Goal: Check status: Check status

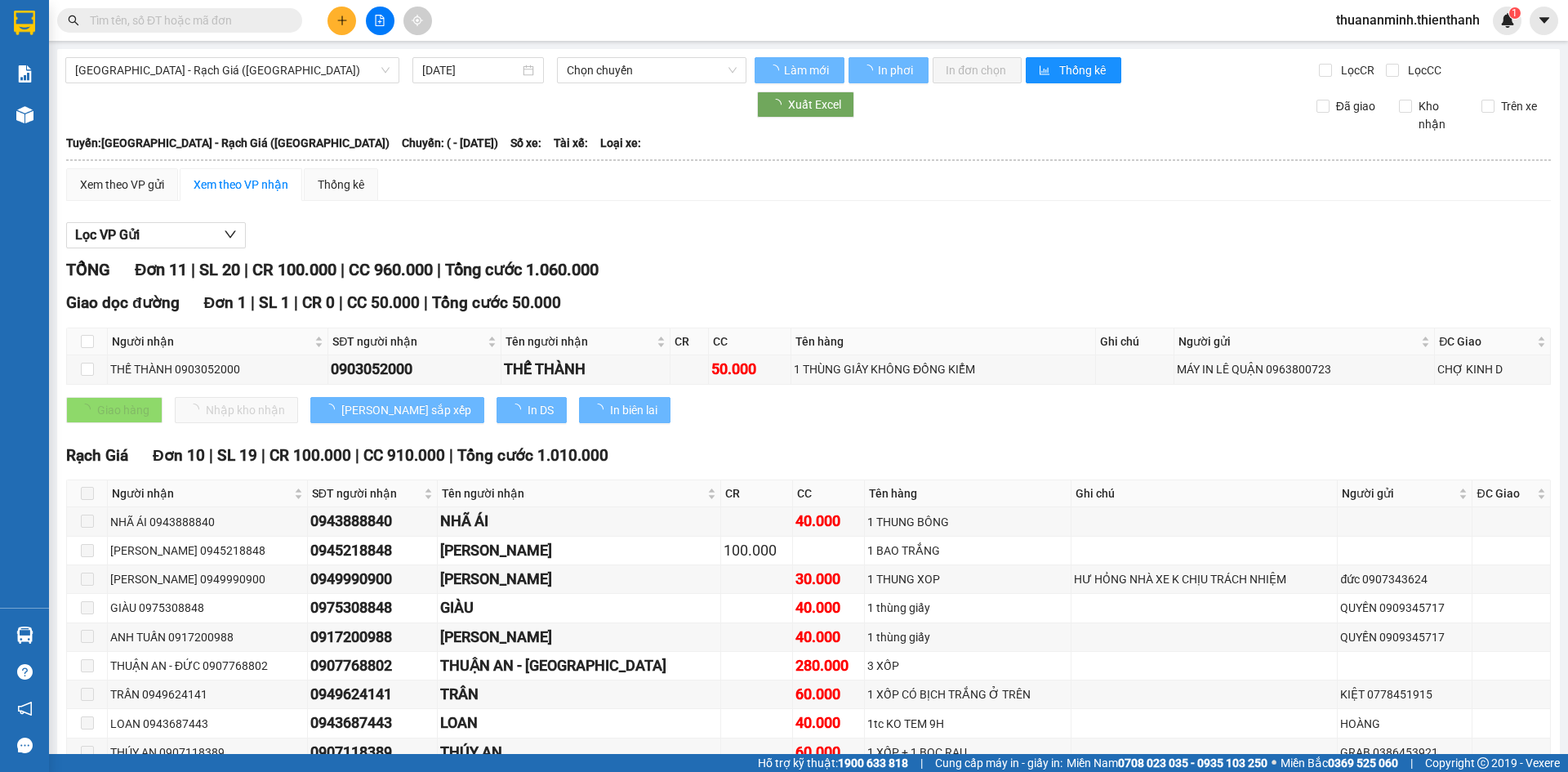
type input "[DATE]"
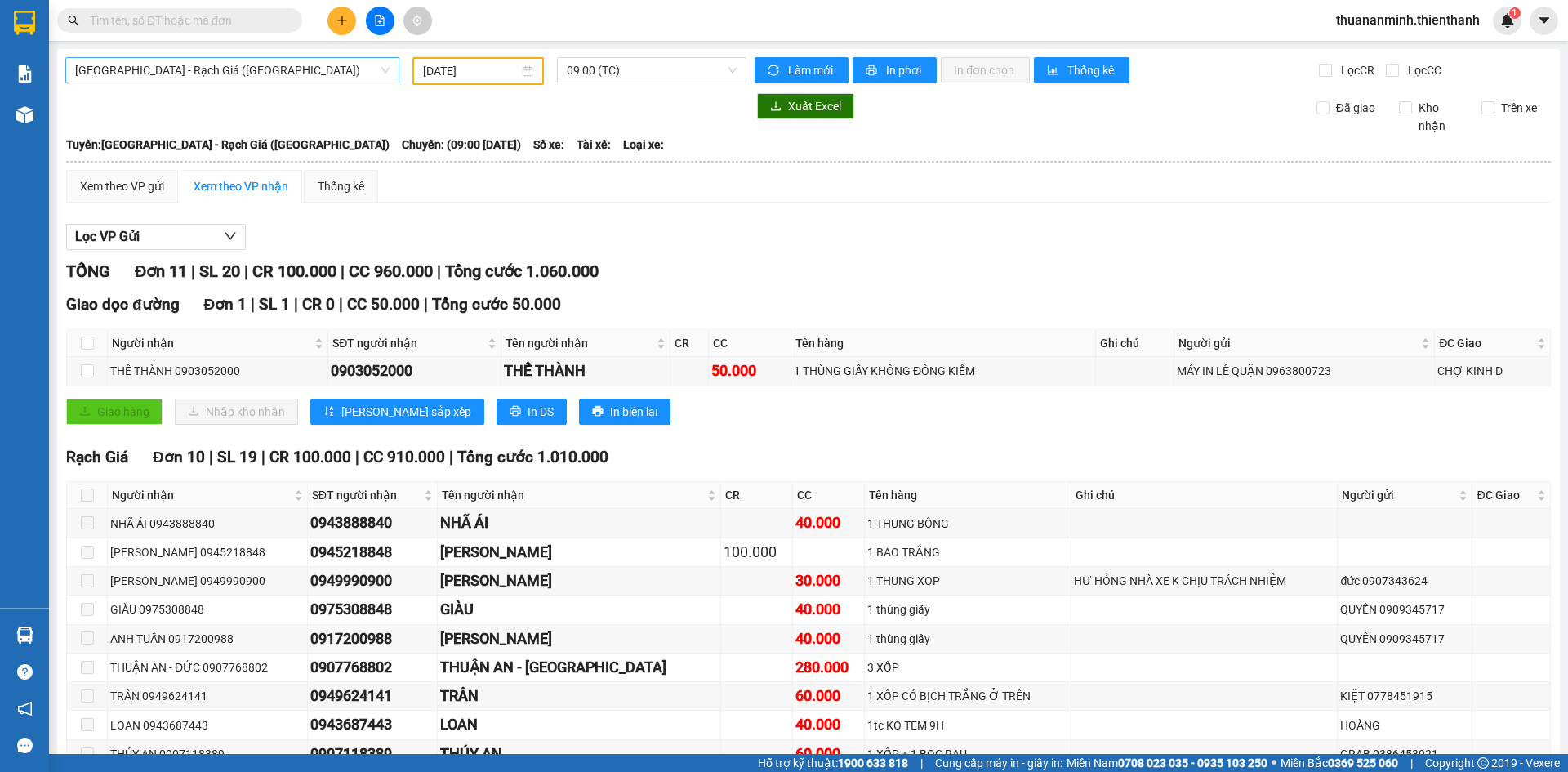
click at [173, 67] on span "[GEOGRAPHIC_DATA] - Rạch Giá ([GEOGRAPHIC_DATA])" at bounding box center [233, 69] width 315 height 24
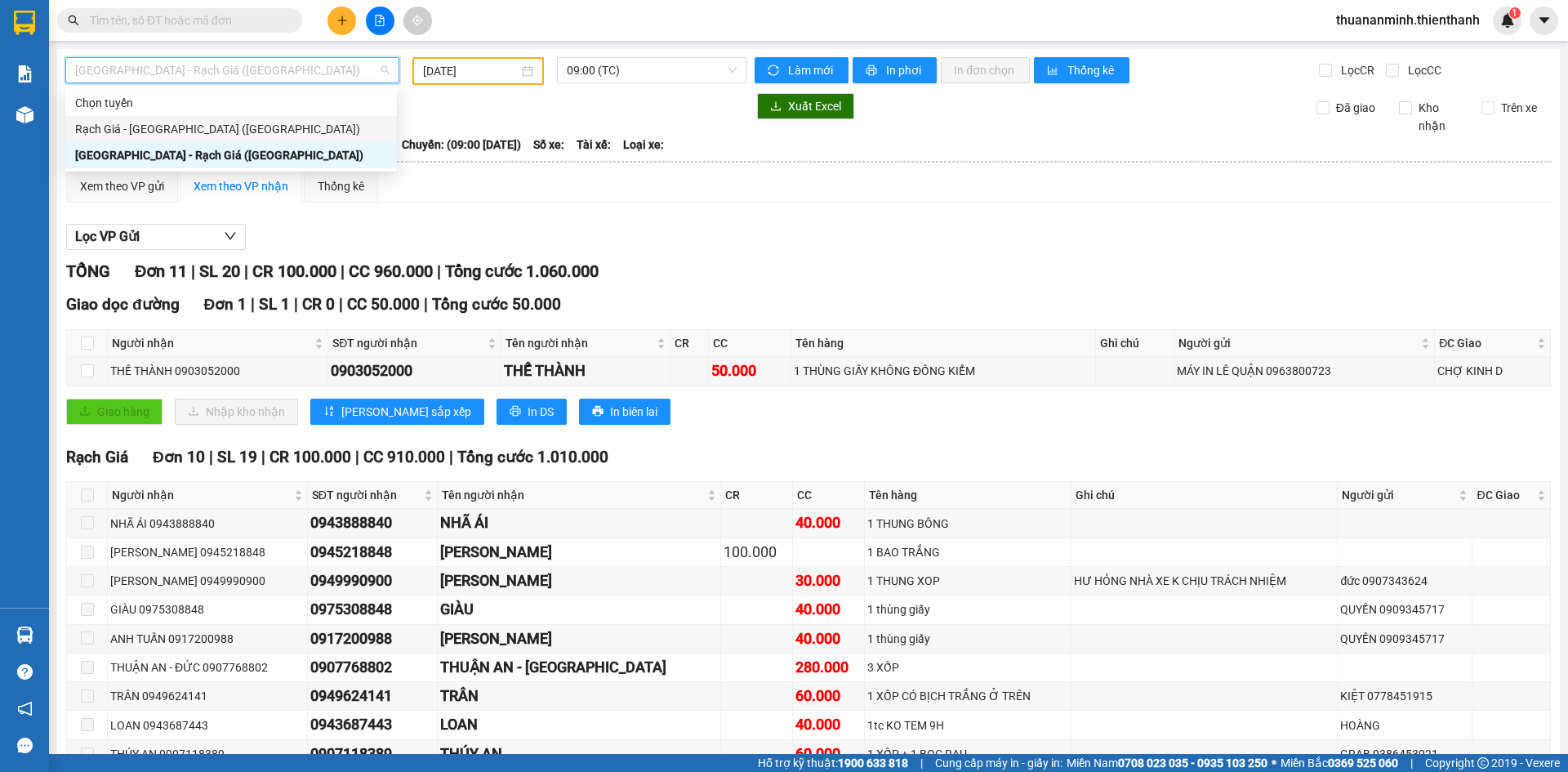
click at [529, 171] on div "Xem theo VP gửi Xem theo VP nhận Thống kê" at bounding box center [809, 186] width 1485 height 33
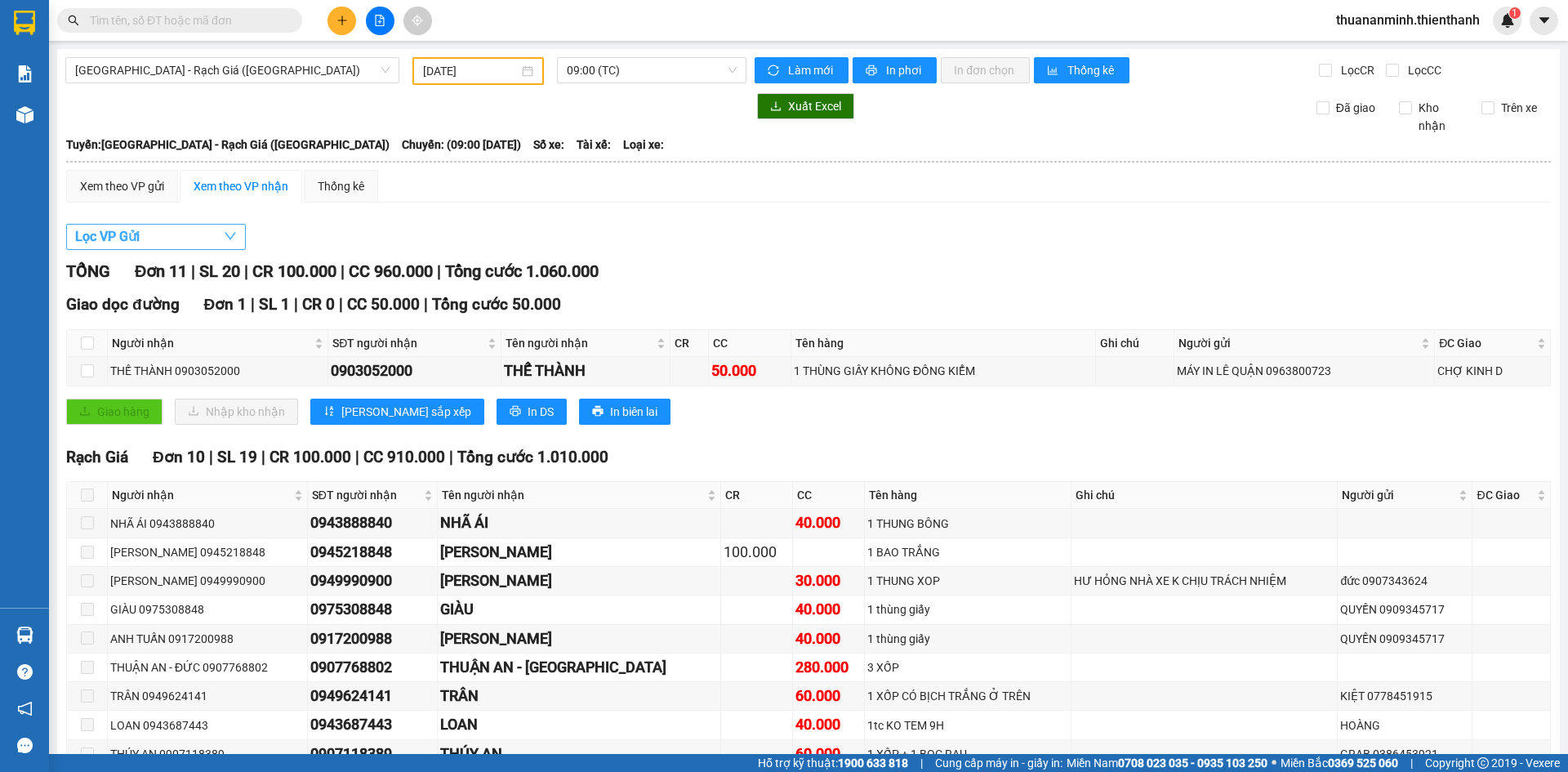
click at [149, 234] on button "Lọc VP Gửi" at bounding box center [156, 236] width 179 height 26
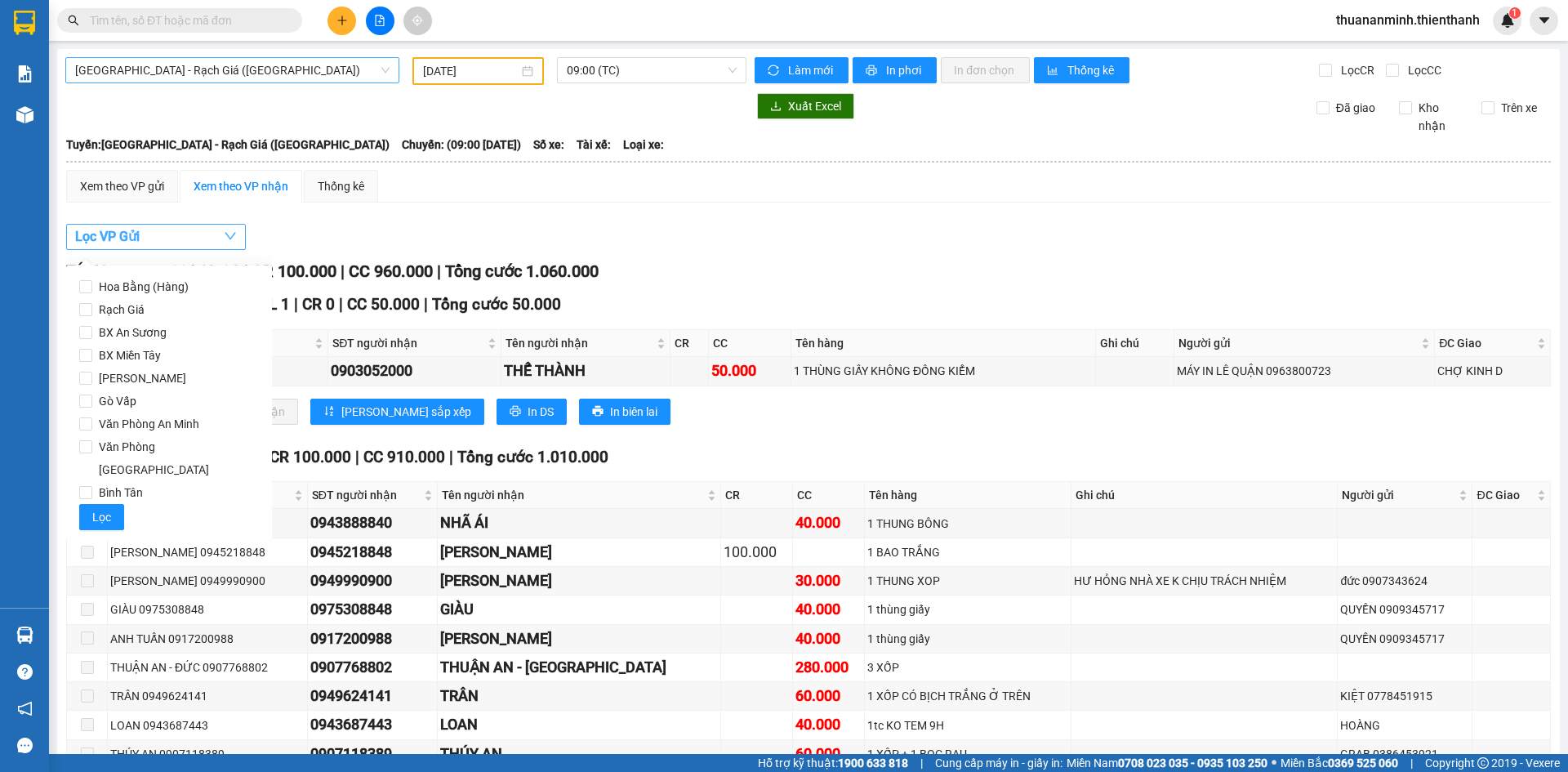
drag, startPoint x: 229, startPoint y: 70, endPoint x: 218, endPoint y: 77, distance: 13.0
click at [228, 71] on span "[GEOGRAPHIC_DATA] - Rạch Giá ([GEOGRAPHIC_DATA])" at bounding box center [233, 69] width 315 height 24
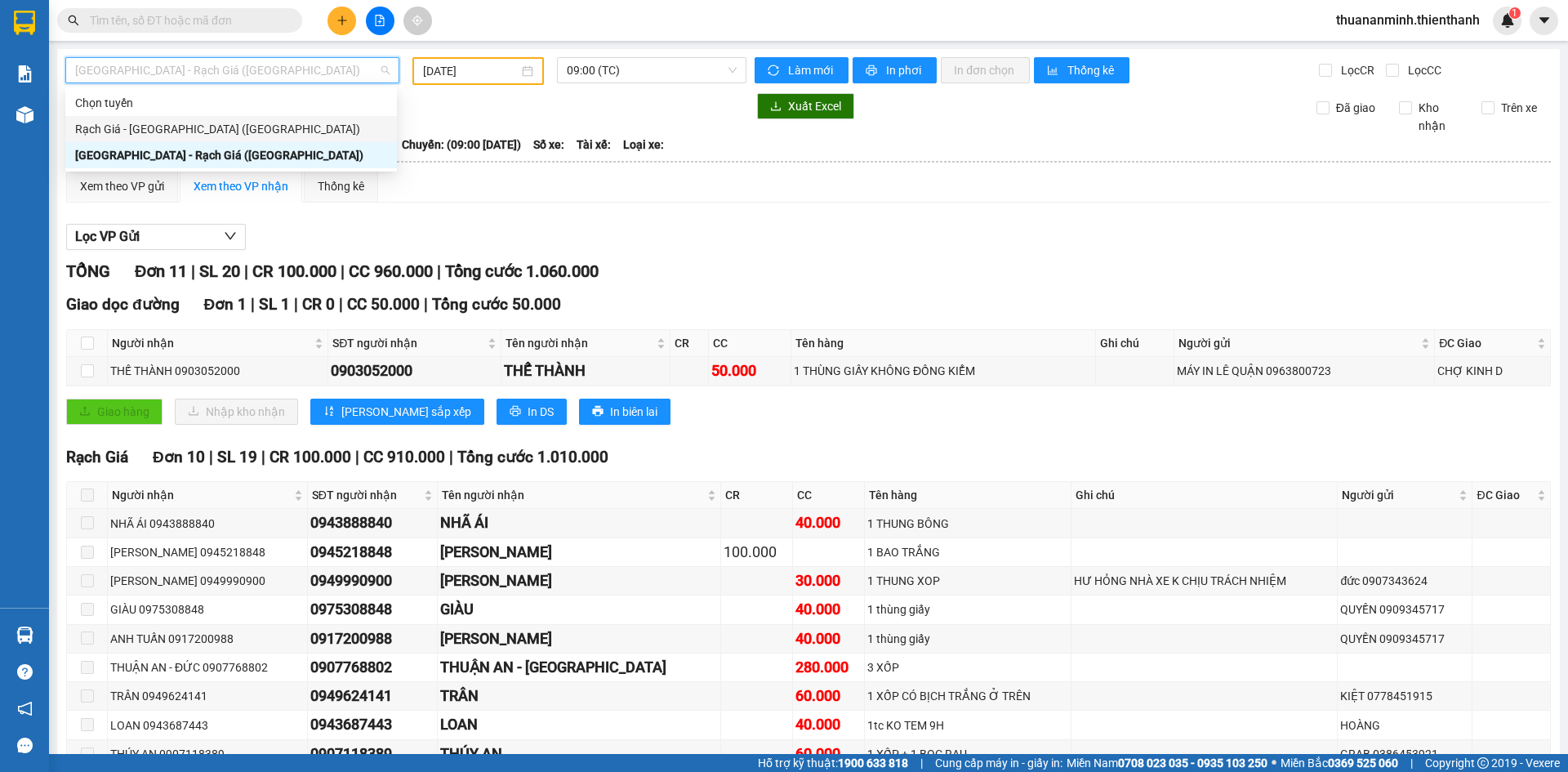
click at [138, 125] on div "Rạch Giá - [GEOGRAPHIC_DATA] ([GEOGRAPHIC_DATA])" at bounding box center [231, 128] width 312 height 18
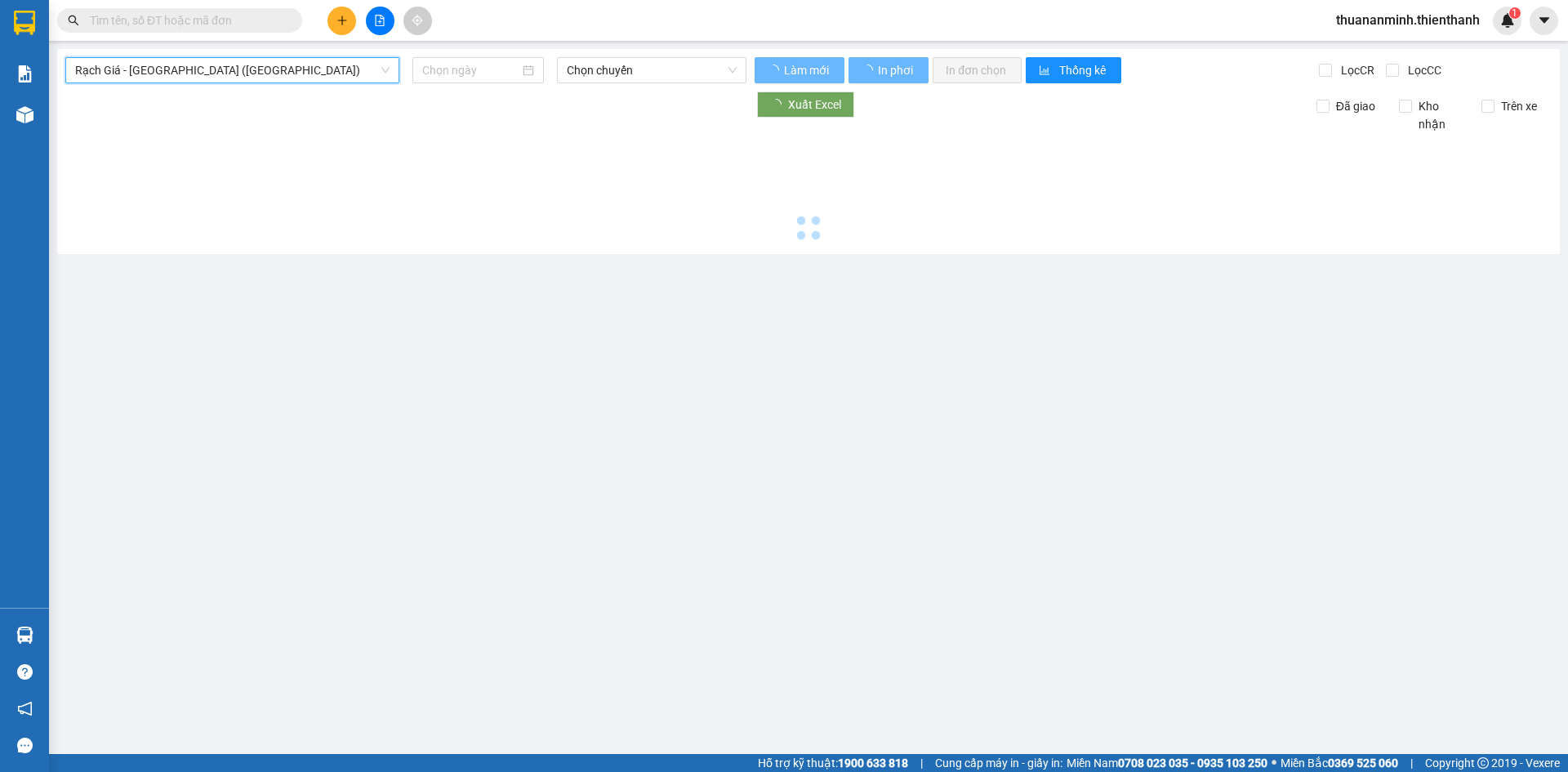
type input "[DATE]"
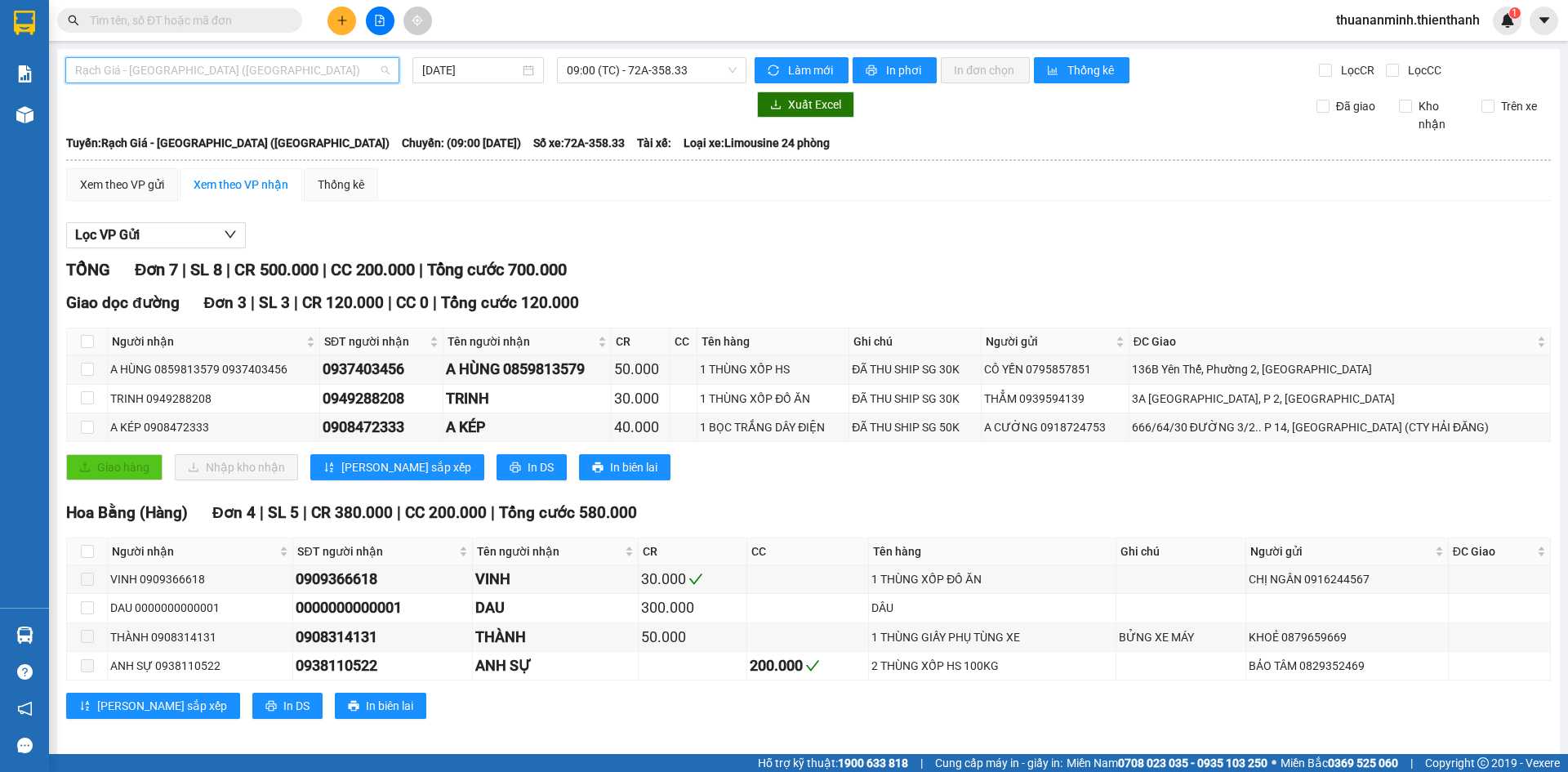
click at [154, 66] on span "Rạch Giá - [GEOGRAPHIC_DATA] ([GEOGRAPHIC_DATA])" at bounding box center [233, 69] width 315 height 24
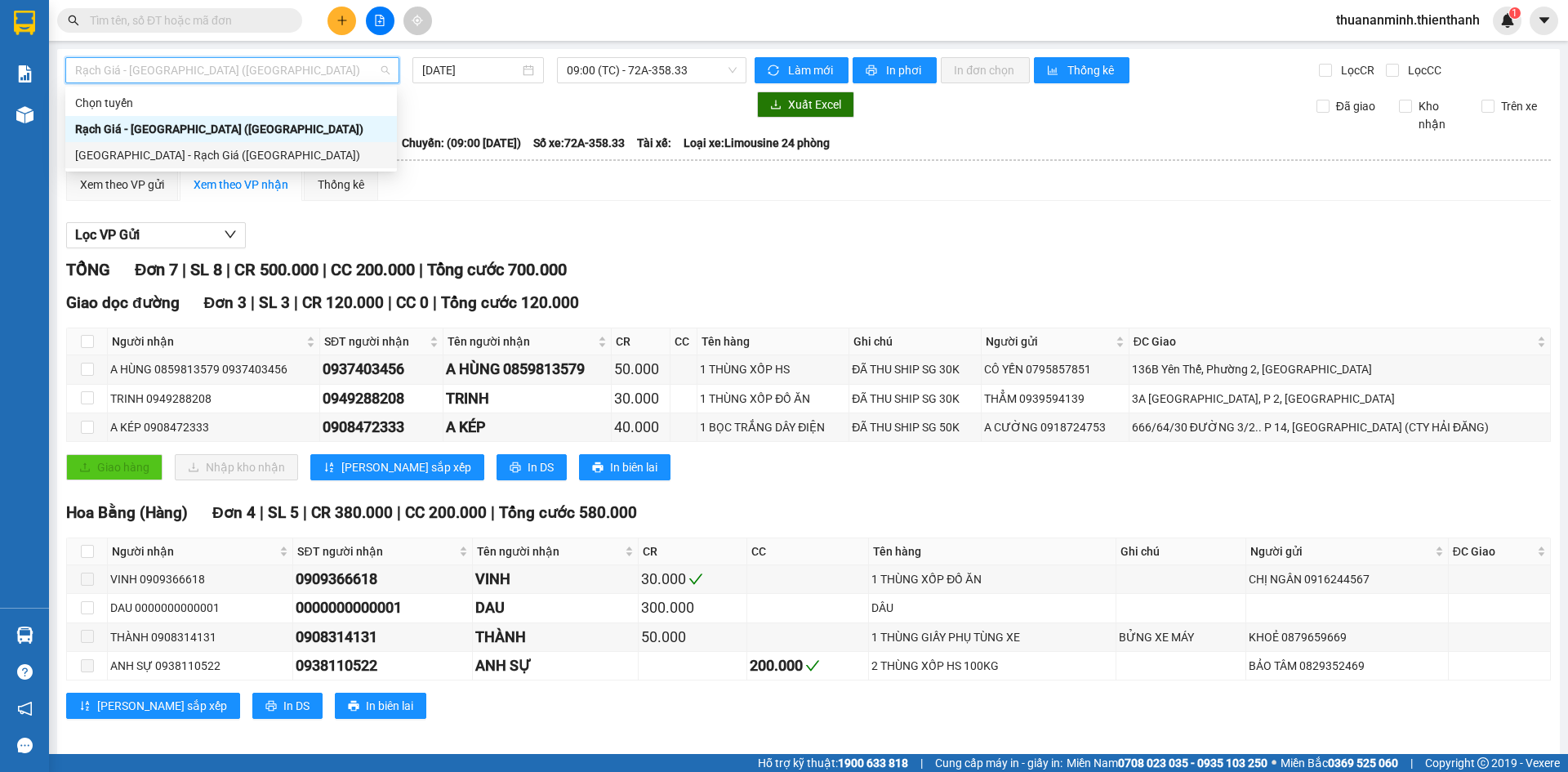
click at [143, 157] on div "[GEOGRAPHIC_DATA] - Rạch Giá ([GEOGRAPHIC_DATA])" at bounding box center [231, 155] width 312 height 18
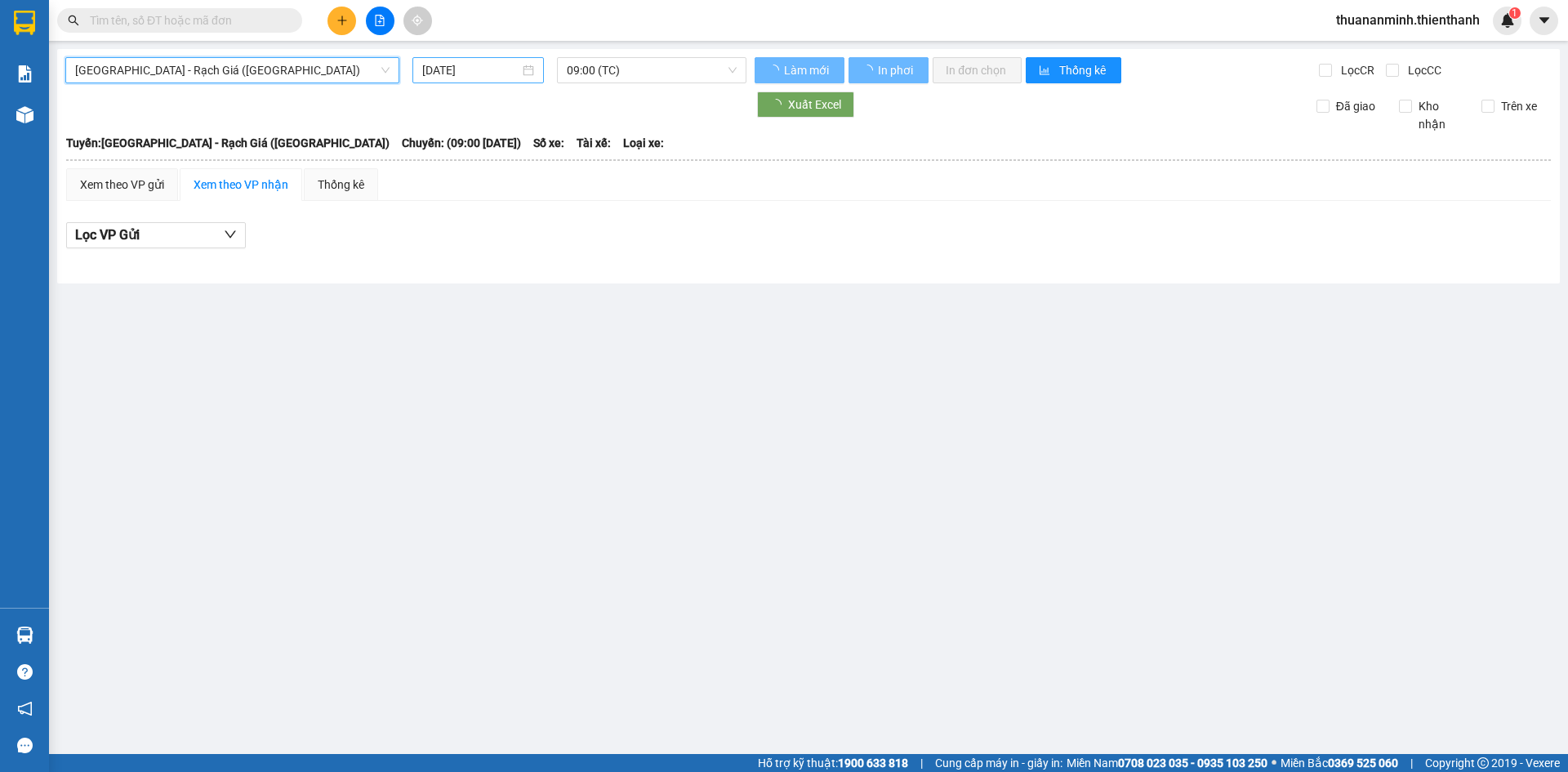
click at [490, 64] on input "[DATE]" at bounding box center [471, 69] width 97 height 18
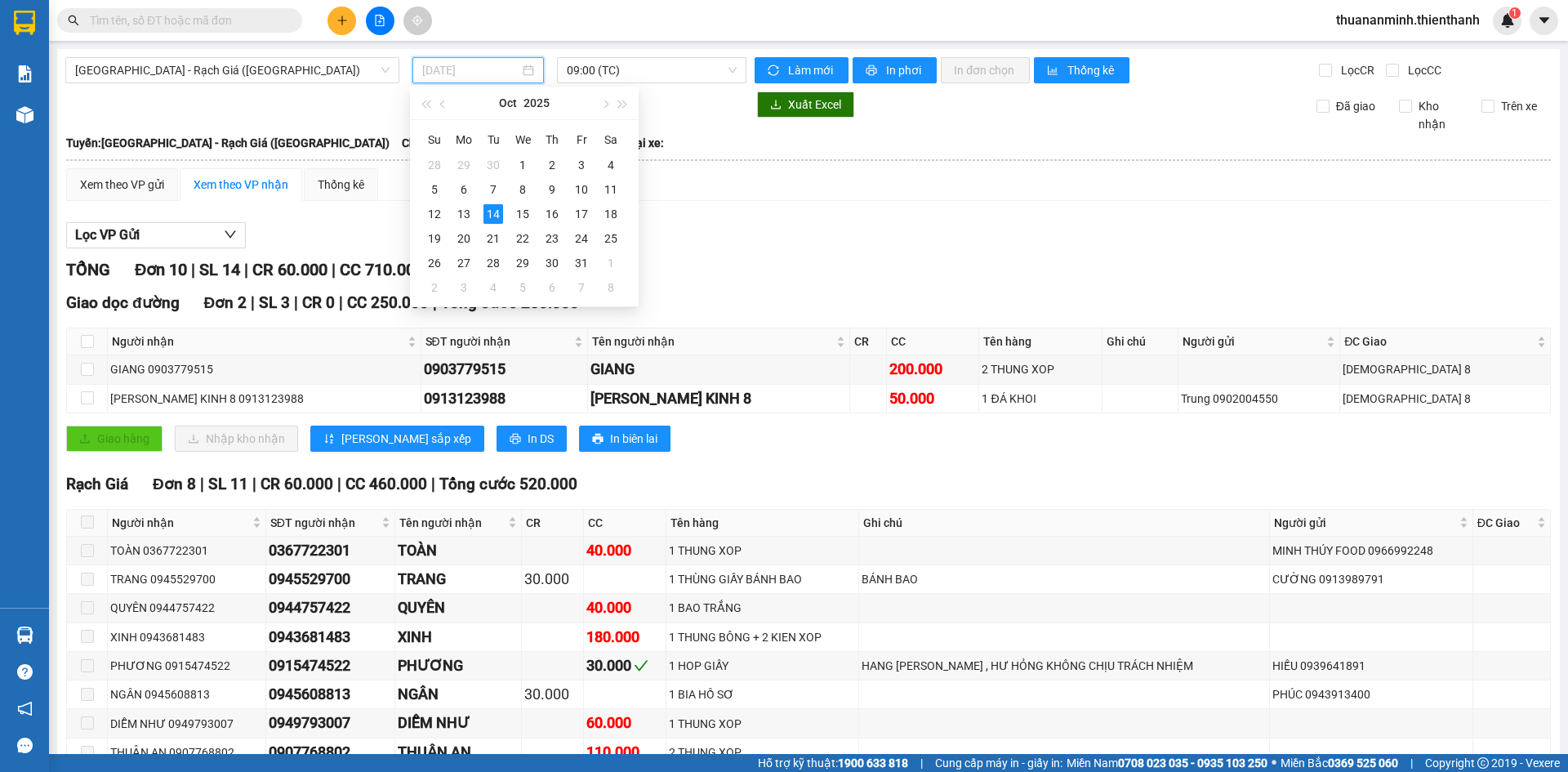
type input "[DATE]"
click at [970, 263] on div "TỔNG Đơn 10 | SL 14 | CR 60.000 | CC 710.000 | Tổng cước 770.000" at bounding box center [809, 270] width 1485 height 25
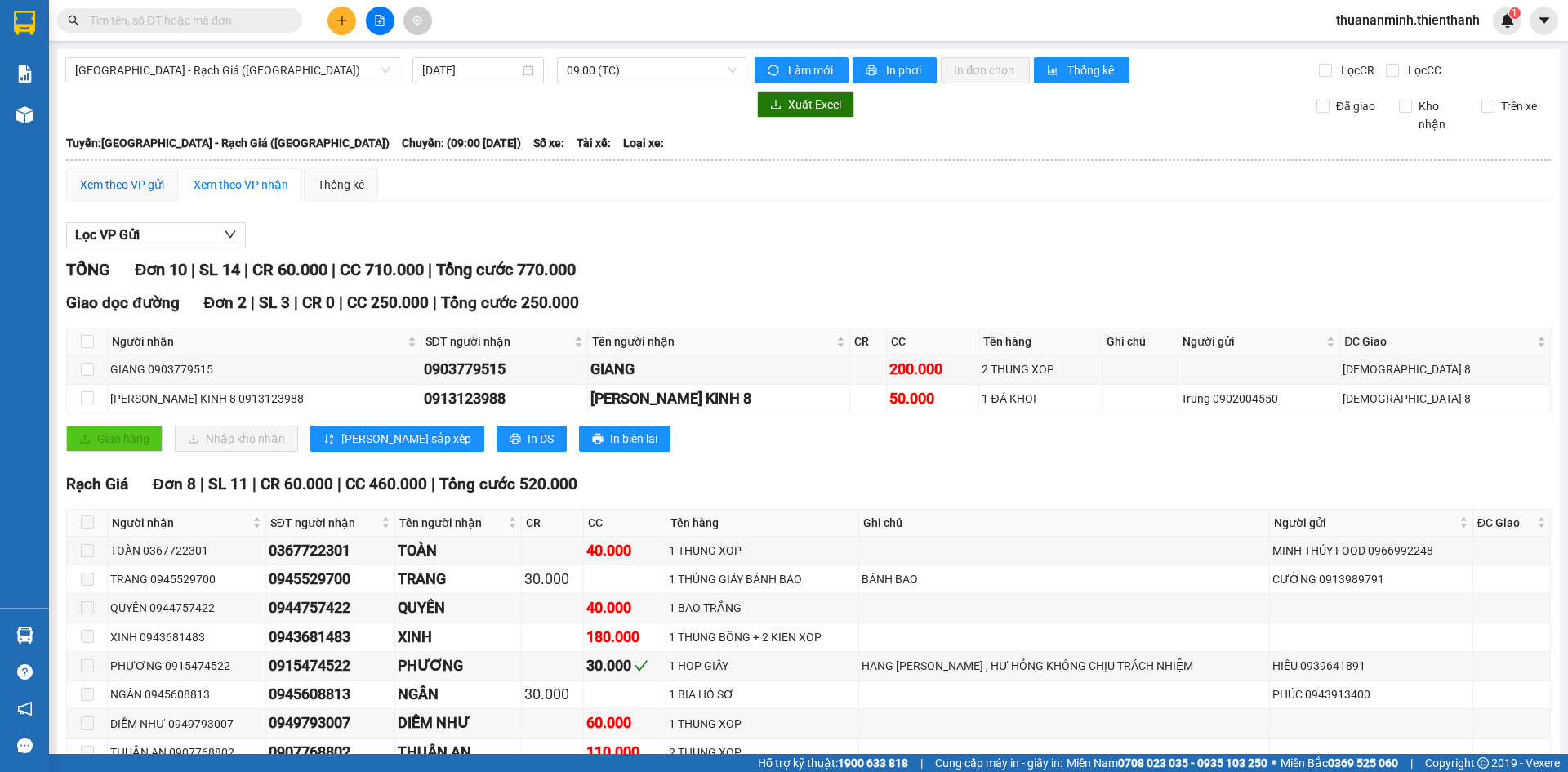
click at [144, 183] on div "Xem theo VP gửi" at bounding box center [122, 184] width 84 height 18
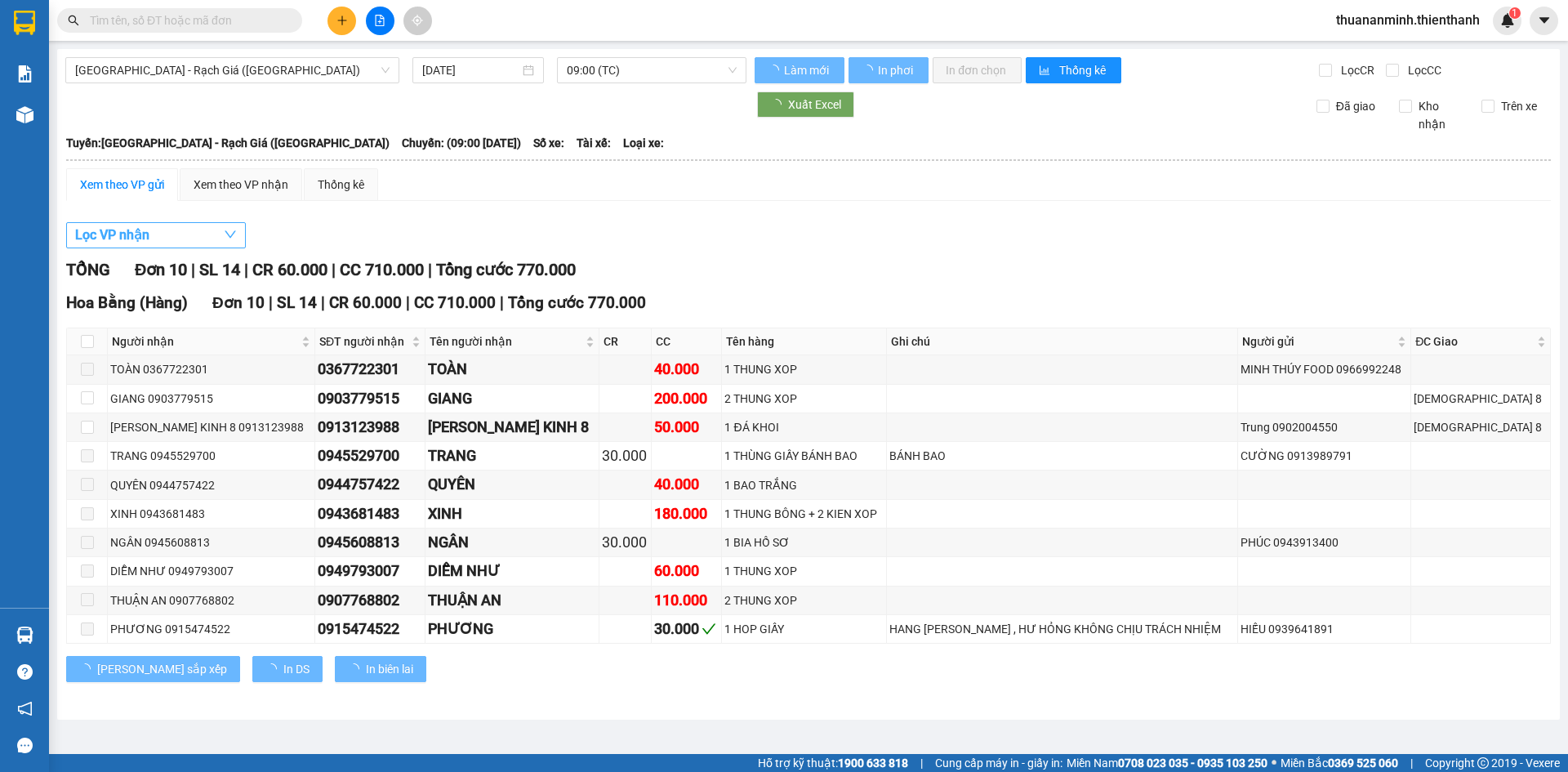
drag, startPoint x: 136, startPoint y: 231, endPoint x: 141, endPoint y: 260, distance: 29.4
click at [136, 232] on span "Lọc VP nhận" at bounding box center [112, 234] width 74 height 20
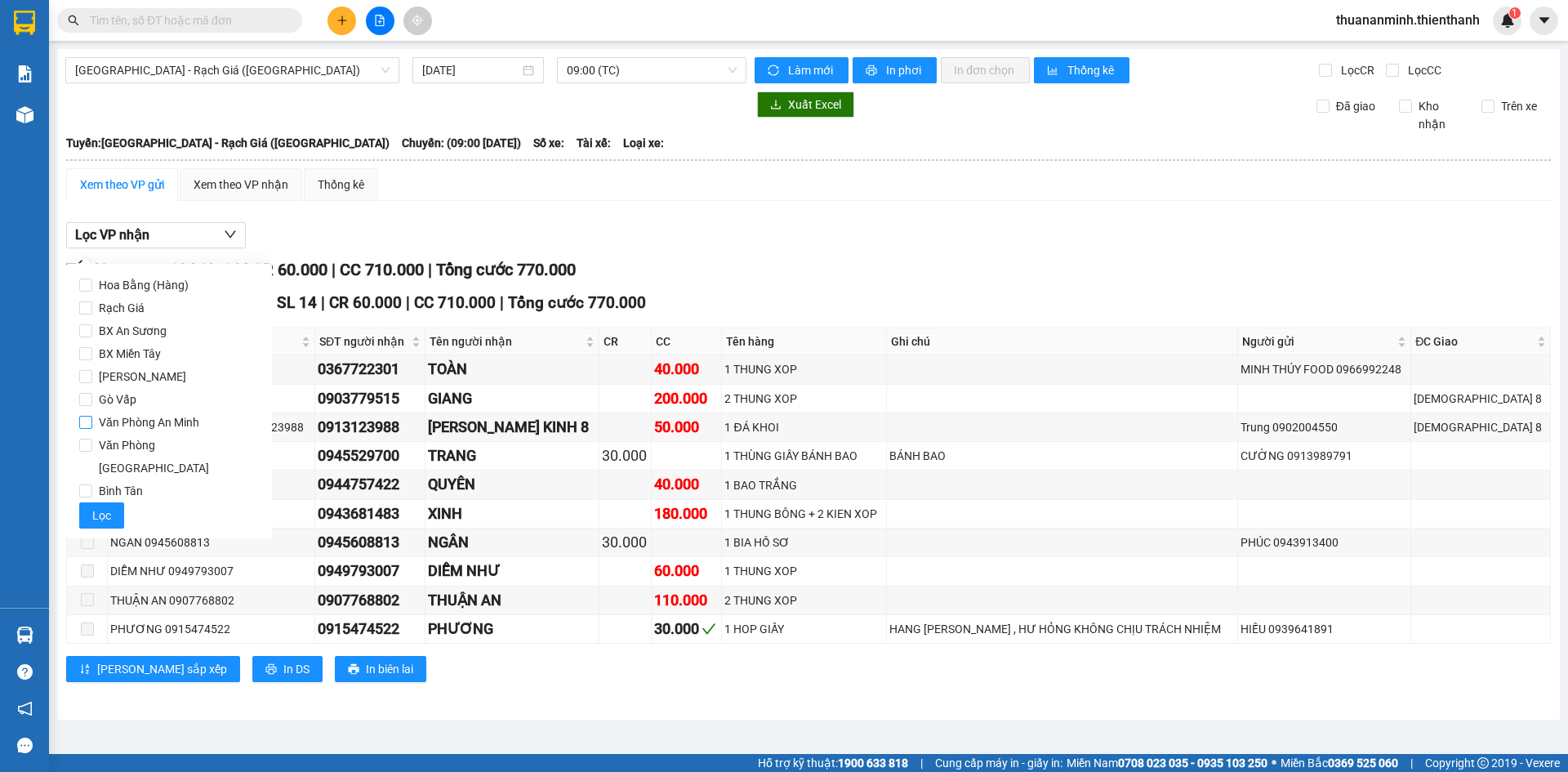
click at [172, 423] on span "Văn Phòng An Minh" at bounding box center [150, 423] width 114 height 23
click at [93, 423] on input "Văn Phòng An Minh" at bounding box center [86, 423] width 14 height 14
checkbox input "true"
click at [107, 507] on span "Lọc" at bounding box center [101, 515] width 18 height 18
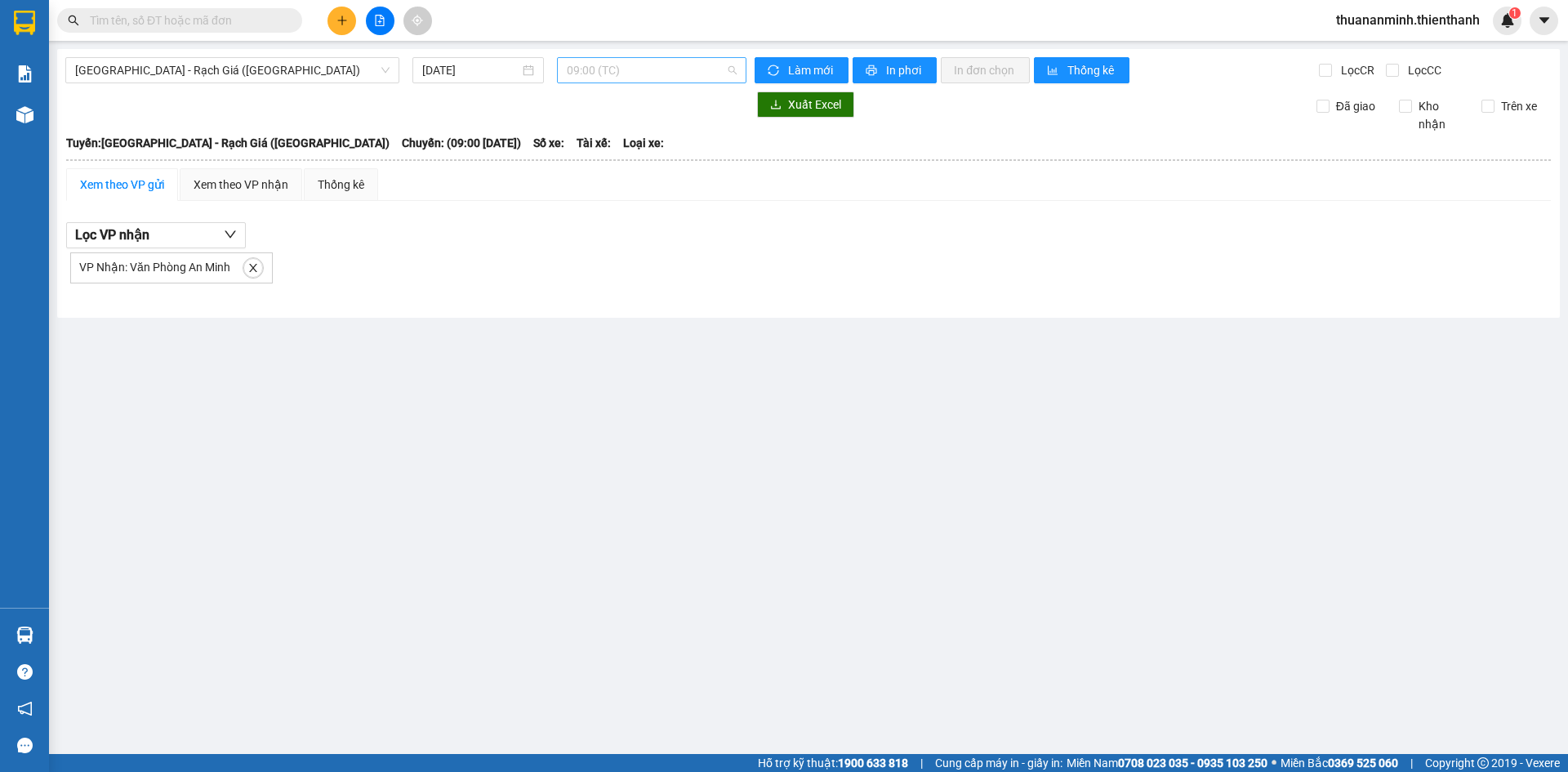
click at [616, 79] on span "09:00 (TC)" at bounding box center [652, 69] width 170 height 24
click at [594, 147] on div "11:00 (TC)" at bounding box center [631, 155] width 127 height 18
click at [605, 69] on span "11:00 (TC)" at bounding box center [652, 69] width 170 height 24
click at [601, 179] on div "13:00 (TC)" at bounding box center [631, 181] width 127 height 18
click at [581, 67] on span "13:00 (TC)" at bounding box center [652, 69] width 170 height 24
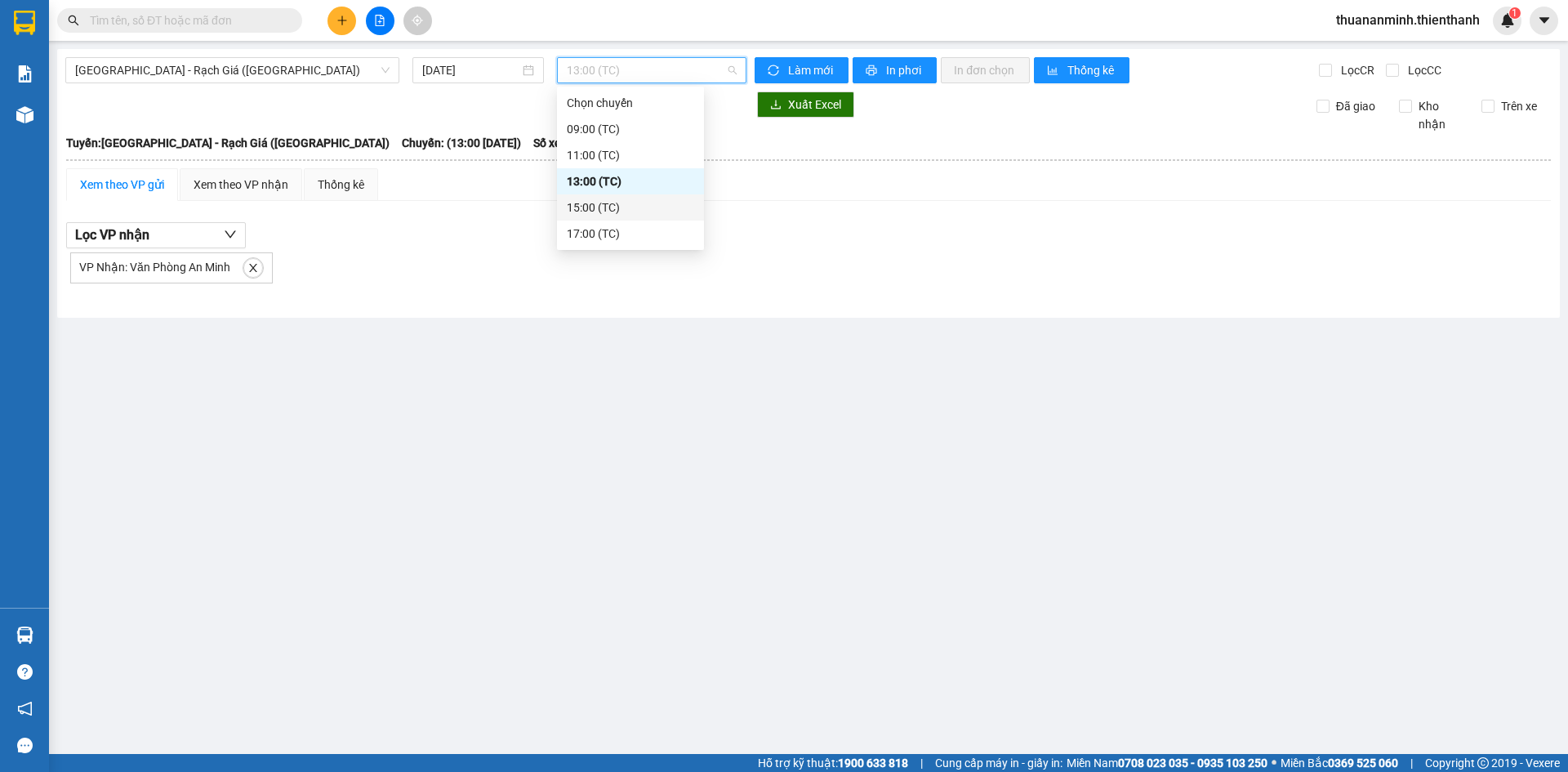
click at [598, 208] on div "15:00 (TC)" at bounding box center [631, 207] width 127 height 18
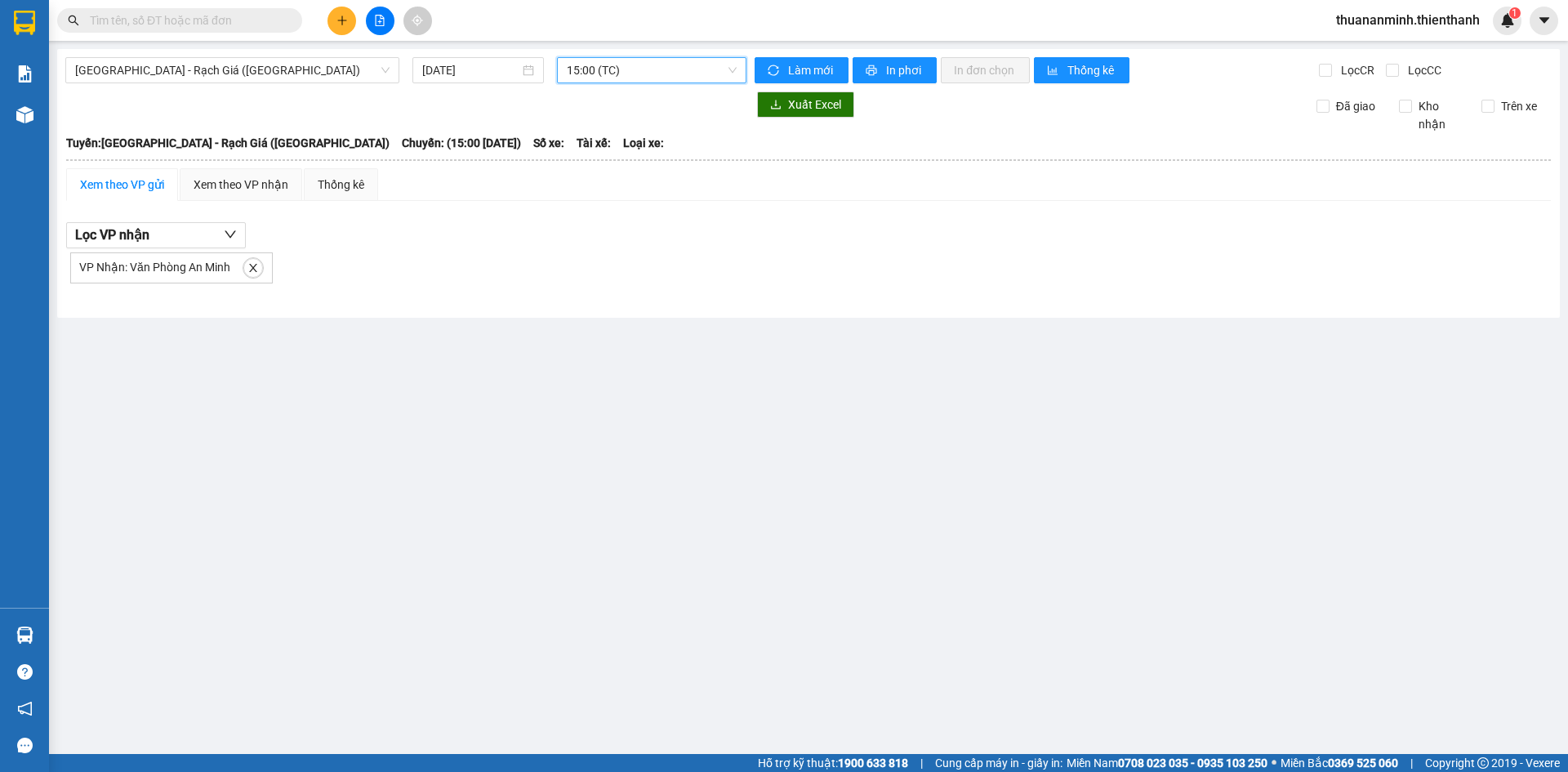
click at [602, 71] on span "15:00 (TC)" at bounding box center [652, 69] width 170 height 24
click at [603, 230] on div "17:00 (TC)" at bounding box center [631, 234] width 127 height 18
click at [787, 428] on main "[GEOGRAPHIC_DATA] - Rạch Giá ([GEOGRAPHIC_DATA]) [DATE] 17:00 (TC) Làm mới In p…" at bounding box center [784, 376] width 1568 height 754
